Goal: Task Accomplishment & Management: Manage account settings

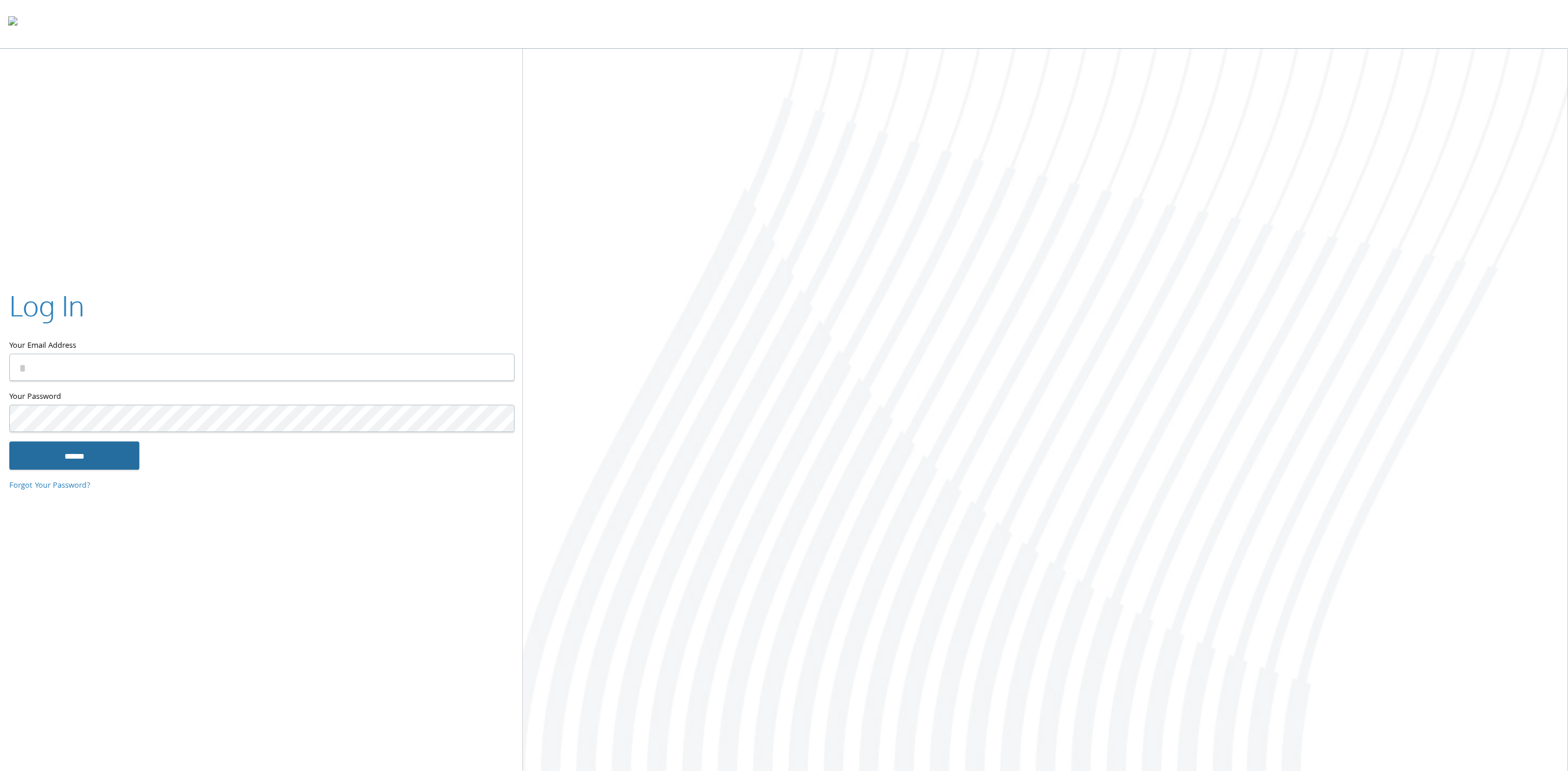
type input "**********"
click at [99, 457] on input "******" at bounding box center [74, 456] width 130 height 28
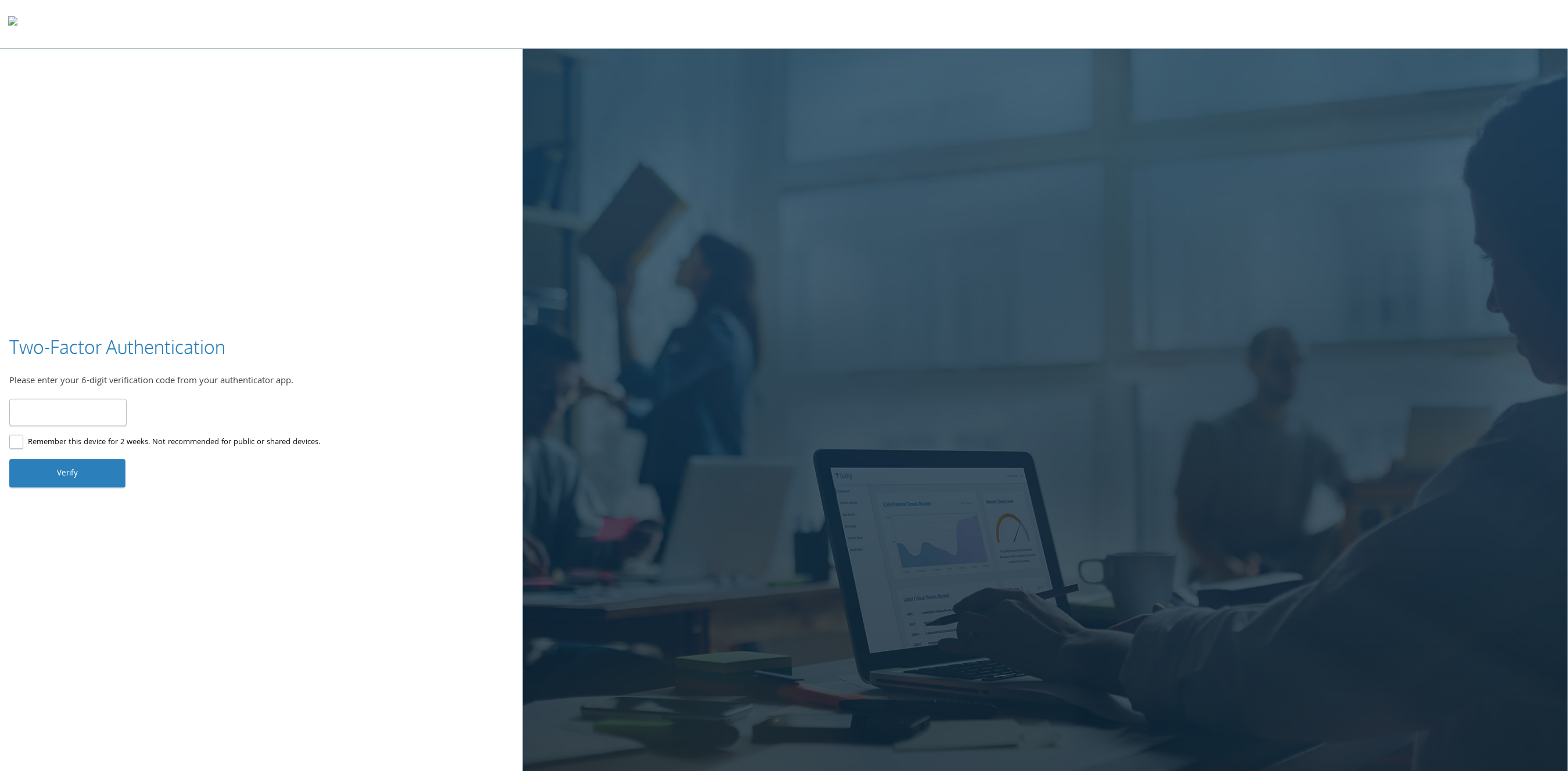
type input "******"
